Goal: Transaction & Acquisition: Purchase product/service

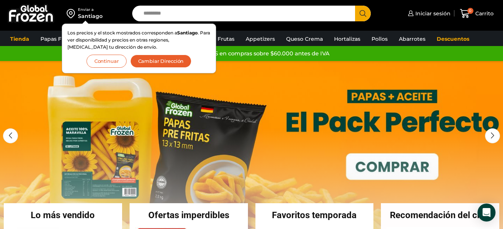
click at [118, 62] on button "Continuar" at bounding box center [106, 61] width 40 height 13
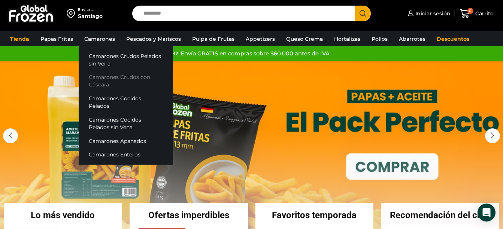
click at [115, 79] on link "Camarones Crudos con Cáscara" at bounding box center [126, 80] width 94 height 21
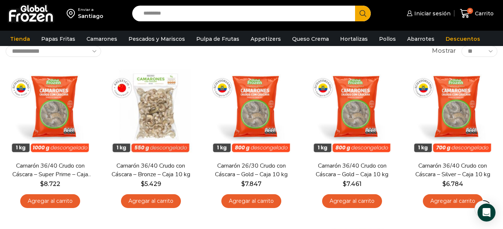
scroll to position [55, 0]
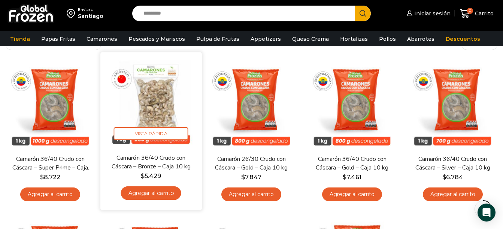
click at [170, 195] on link "Agregar al carrito" at bounding box center [151, 193] width 60 height 14
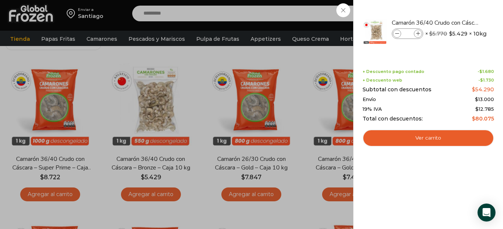
click at [458, 13] on div "1 Carrito 1 1 Shopping Cart *" at bounding box center [476, 14] width 37 height 18
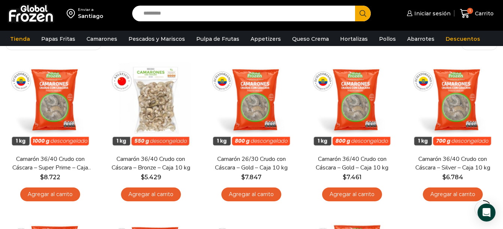
click at [206, 13] on input "Search input" at bounding box center [245, 14] width 211 height 16
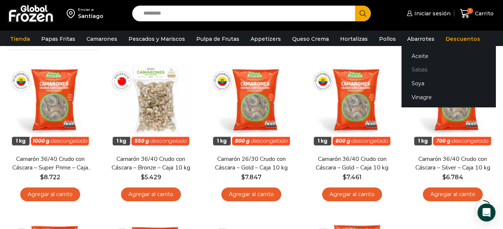
click at [406, 67] on link "Salsas" at bounding box center [448, 70] width 94 height 14
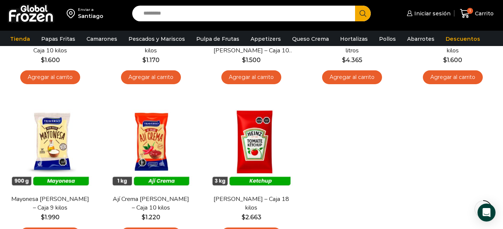
scroll to position [189, 0]
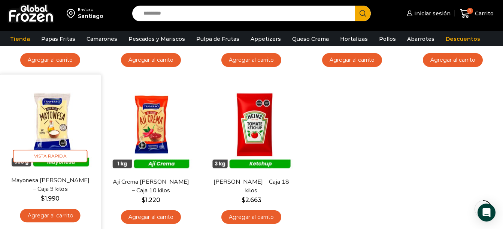
click at [51, 213] on link "Agregar al carrito" at bounding box center [50, 216] width 60 height 14
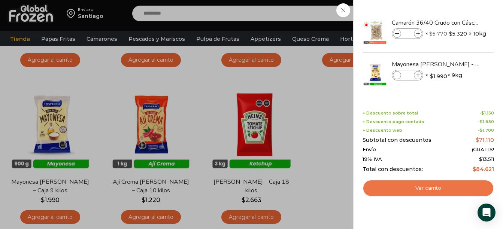
click at [441, 185] on link "Ver carrito" at bounding box center [427, 188] width 131 height 17
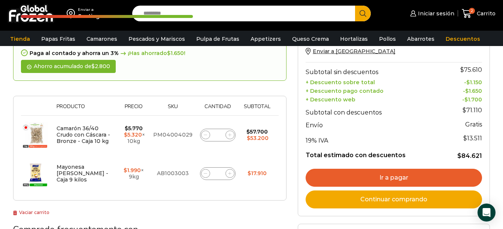
scroll to position [76, 0]
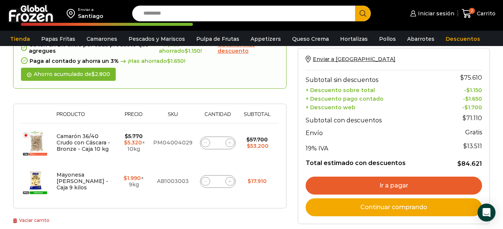
click at [415, 188] on link "Ir a pagar" at bounding box center [393, 186] width 176 height 18
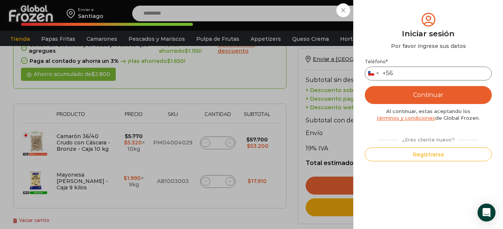
click at [414, 79] on input "Teléfono *" at bounding box center [428, 74] width 127 height 14
type input "*********"
click at [420, 95] on button "Continuar" at bounding box center [428, 95] width 127 height 18
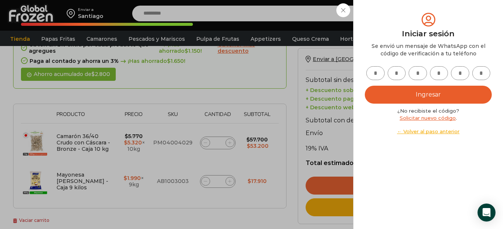
click at [382, 77] on input "text" at bounding box center [375, 73] width 18 height 14
type input "*"
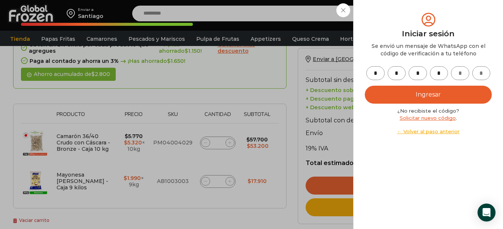
type input "*"
click at [399, 92] on button "Ingresar" at bounding box center [428, 95] width 127 height 18
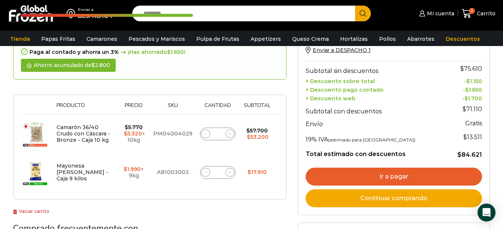
scroll to position [89, 0]
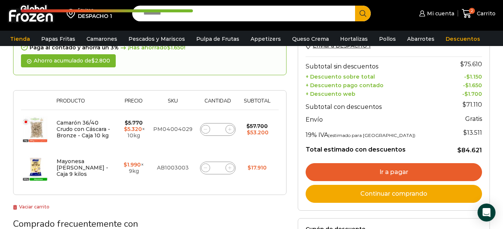
click at [423, 176] on link "Ir a pagar" at bounding box center [393, 172] width 176 height 18
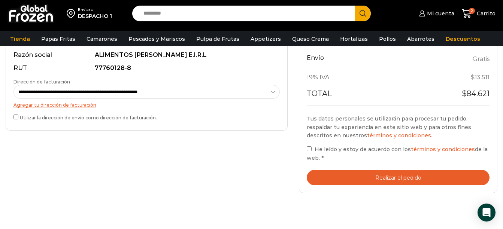
scroll to position [232, 0]
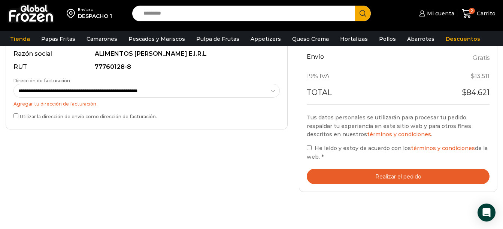
click at [313, 146] on label "He leído y estoy de acuerdo con los términos y condiciones de la web. *" at bounding box center [398, 152] width 183 height 17
click at [372, 171] on button "Realizar el pedido" at bounding box center [398, 176] width 183 height 15
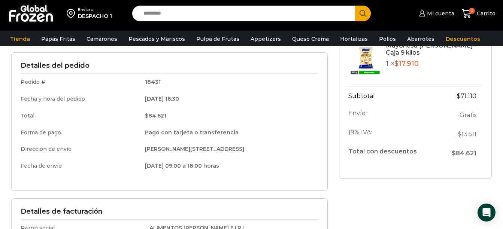
scroll to position [92, 0]
drag, startPoint x: 119, startPoint y: 163, endPoint x: 174, endPoint y: 165, distance: 54.3
click at [174, 165] on td "[DATE] 09:00 a 18:00 horas" at bounding box center [229, 165] width 179 height 15
click at [84, 165] on td "Fecha de envío" at bounding box center [80, 165] width 119 height 15
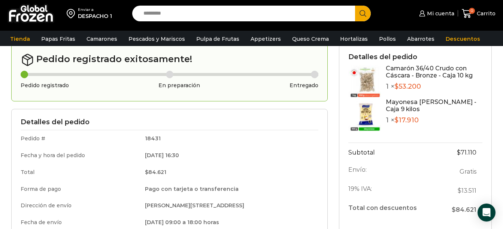
scroll to position [0, 0]
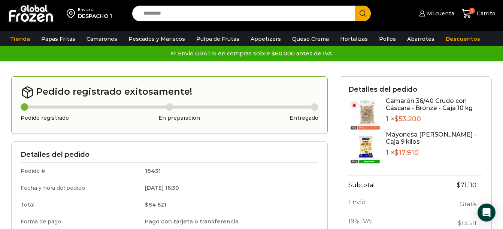
click at [430, 180] on th "Subtotal" at bounding box center [392, 184] width 89 height 19
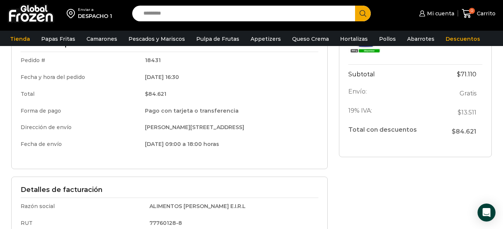
scroll to position [115, 0]
